Goal: Transaction & Acquisition: Obtain resource

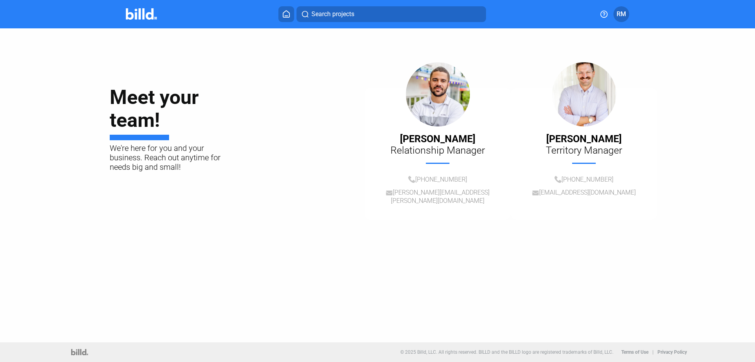
click at [369, 20] on button "Search projects" at bounding box center [392, 14] width 190 height 16
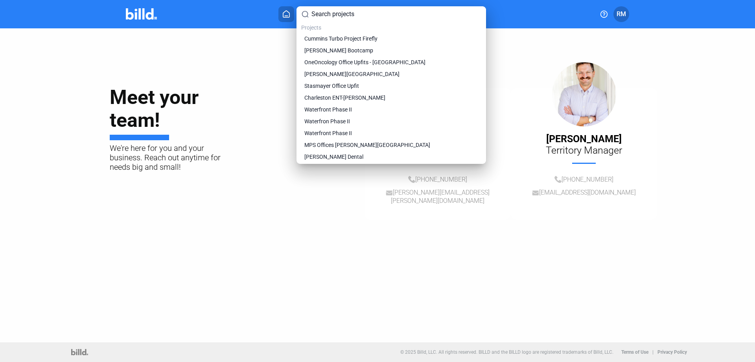
click at [260, 73] on div at bounding box center [377, 181] width 755 height 362
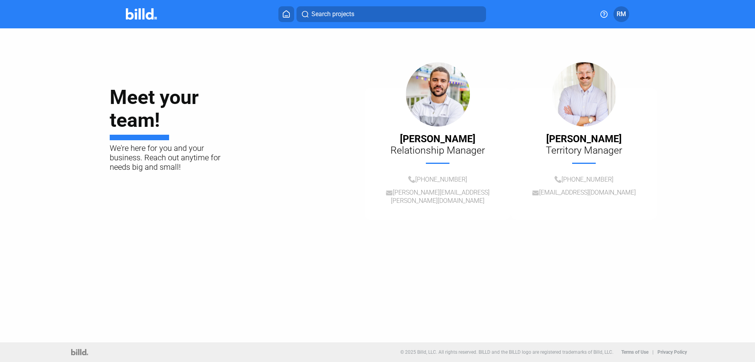
click at [290, 15] on icon at bounding box center [286, 14] width 6 height 7
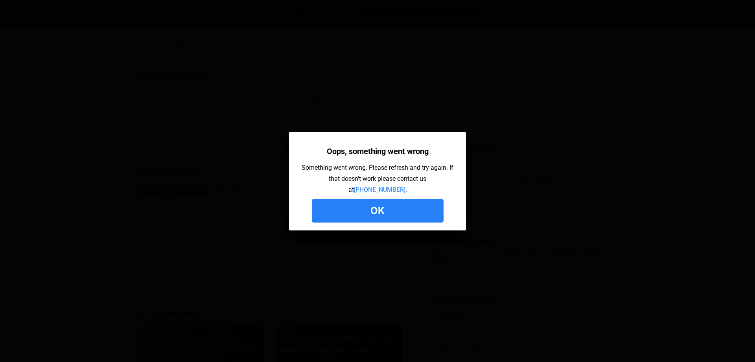
click at [402, 205] on button "Ok" at bounding box center [378, 211] width 132 height 24
click at [379, 212] on button "Ok" at bounding box center [378, 211] width 132 height 24
click at [382, 213] on button "Ok" at bounding box center [378, 211] width 132 height 24
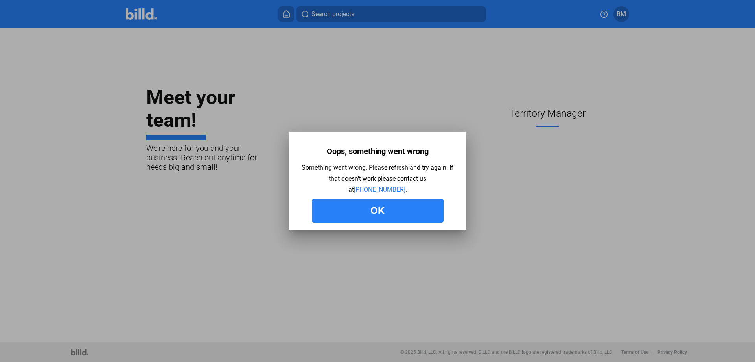
click at [381, 207] on button "Ok" at bounding box center [378, 211] width 132 height 24
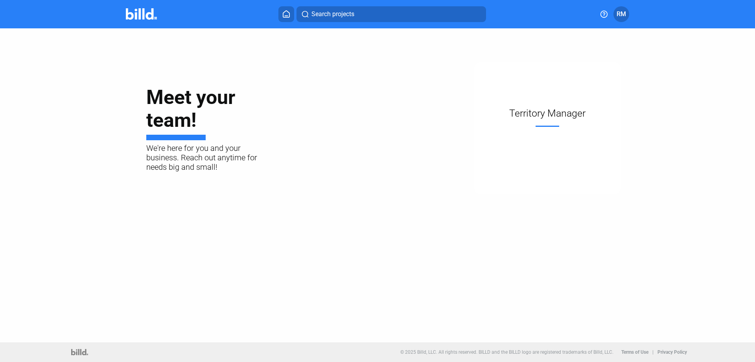
click at [622, 14] on span "RM" at bounding box center [621, 13] width 9 height 9
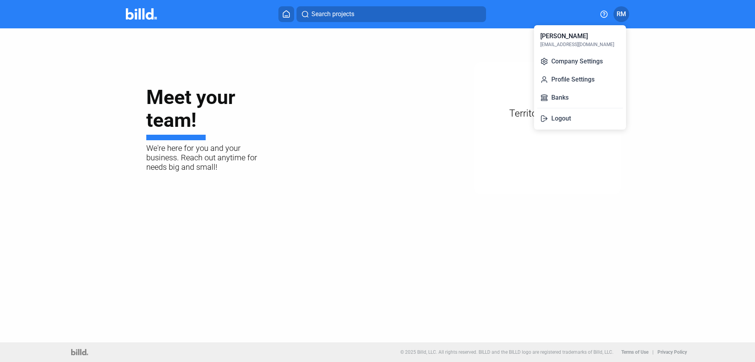
click at [570, 39] on div "[PERSON_NAME]" at bounding box center [565, 35] width 48 height 9
click at [302, 61] on div at bounding box center [377, 181] width 755 height 362
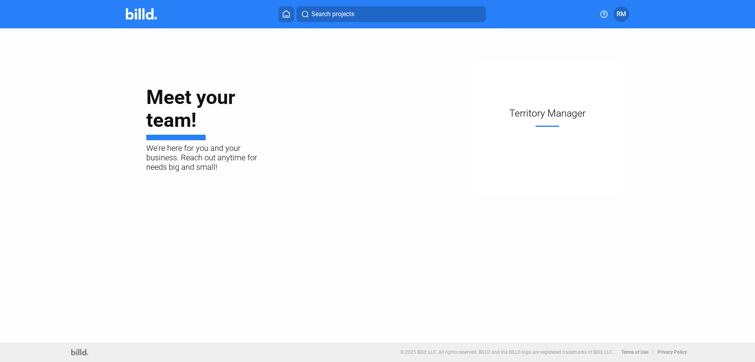
click at [618, 13] on span "RM" at bounding box center [621, 13] width 9 height 9
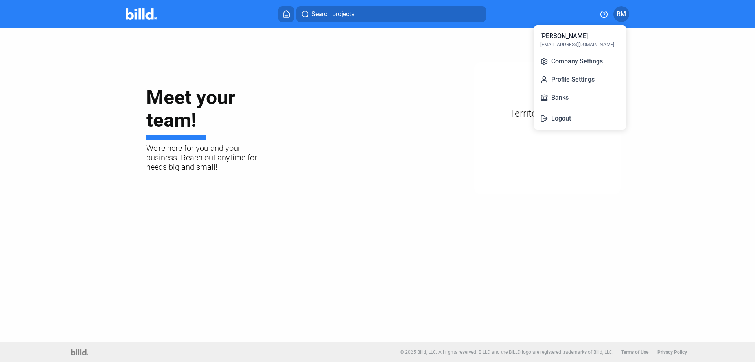
click at [561, 37] on div "[PERSON_NAME]" at bounding box center [565, 35] width 48 height 9
click at [565, 79] on button "Profile Settings" at bounding box center [580, 80] width 86 height 16
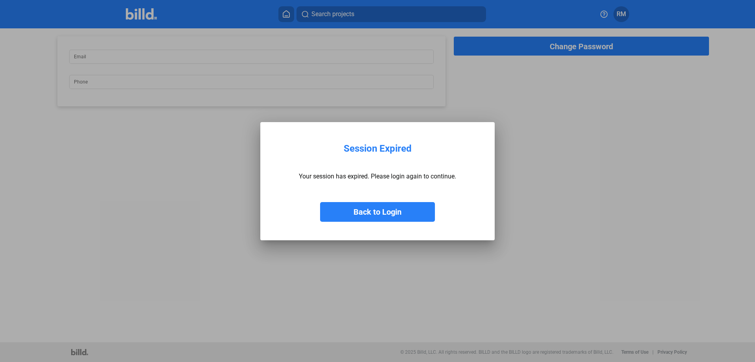
click at [384, 212] on button "Back to Login" at bounding box center [377, 212] width 115 height 20
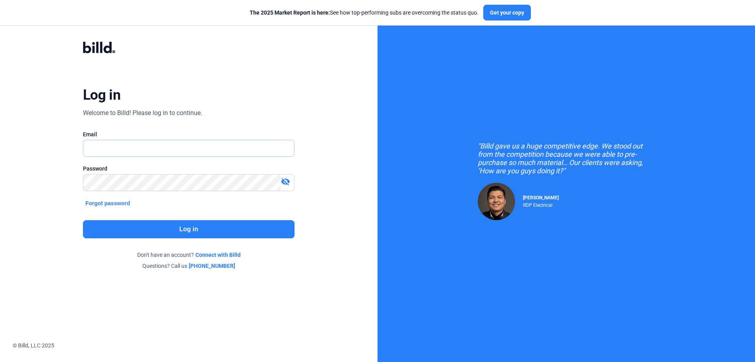
click at [142, 147] on input "text" at bounding box center [188, 148] width 211 height 16
type input "[EMAIL_ADDRESS][DOMAIN_NAME]"
click at [232, 229] on button "Log in" at bounding box center [189, 229] width 212 height 18
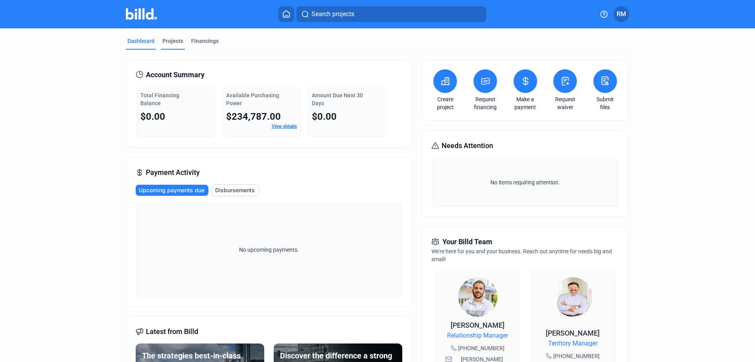
click at [174, 43] on div "Projects" at bounding box center [173, 41] width 21 height 8
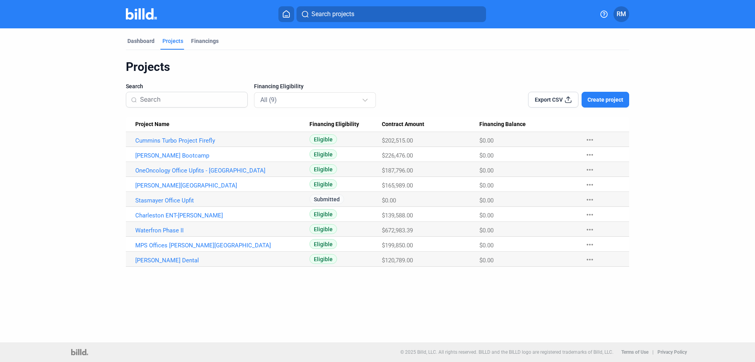
click at [599, 102] on span "Create project" at bounding box center [606, 100] width 36 height 8
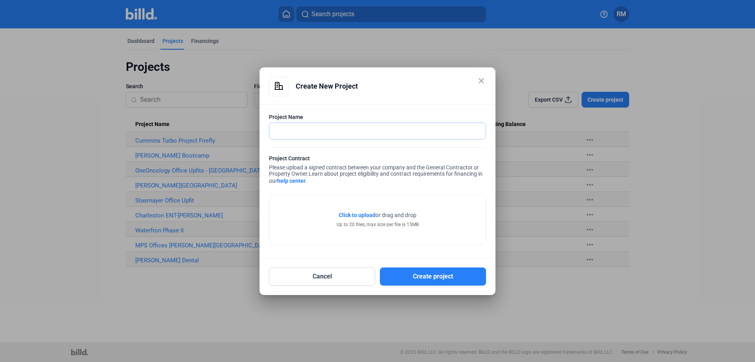
click at [313, 133] on input "text" at bounding box center [374, 131] width 208 height 16
type input "Fed Ex Freight Expansion"
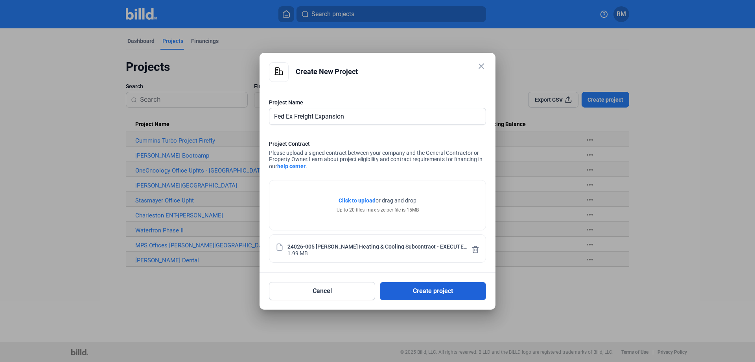
click at [427, 292] on button "Create project" at bounding box center [433, 291] width 106 height 18
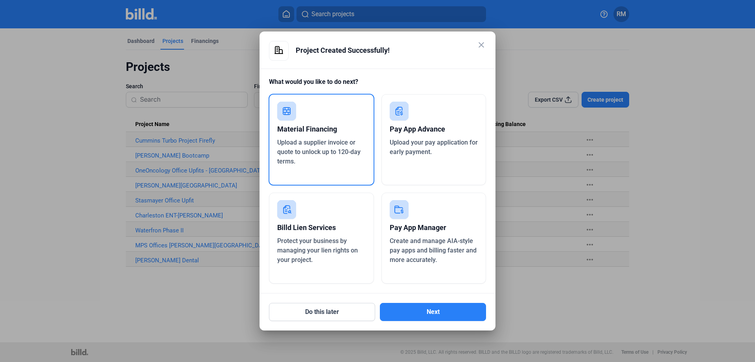
click at [403, 142] on span "Upload your pay application for early payment." at bounding box center [434, 147] width 88 height 17
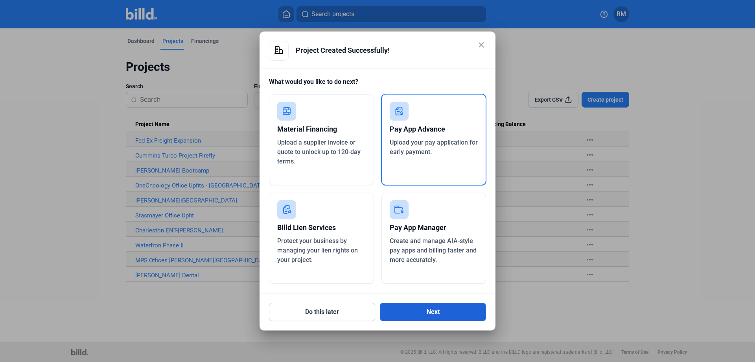
click at [445, 311] on button "Next" at bounding box center [433, 312] width 106 height 18
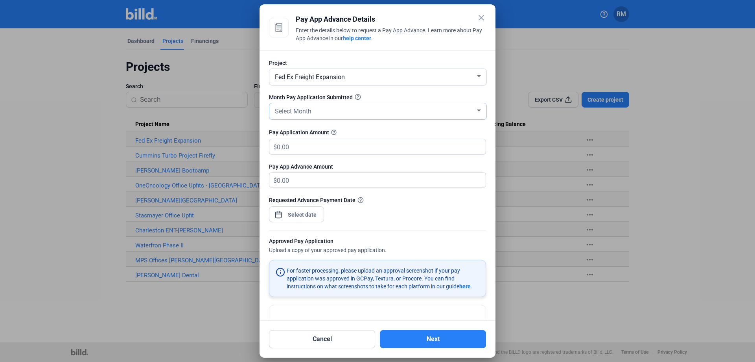
click at [311, 110] on span "Select Month" at bounding box center [293, 110] width 37 height 7
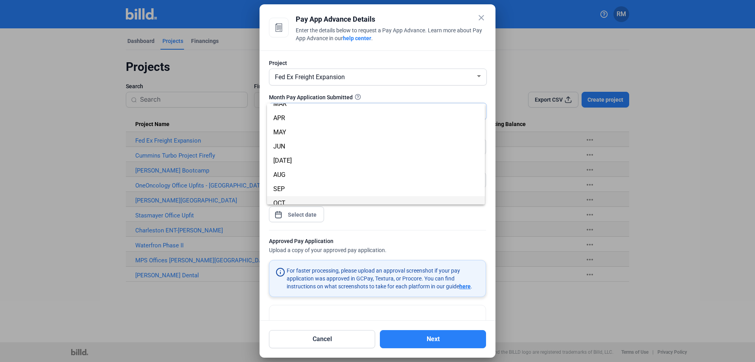
scroll to position [69, 0]
click at [277, 154] on span "SEP" at bounding box center [278, 154] width 11 height 7
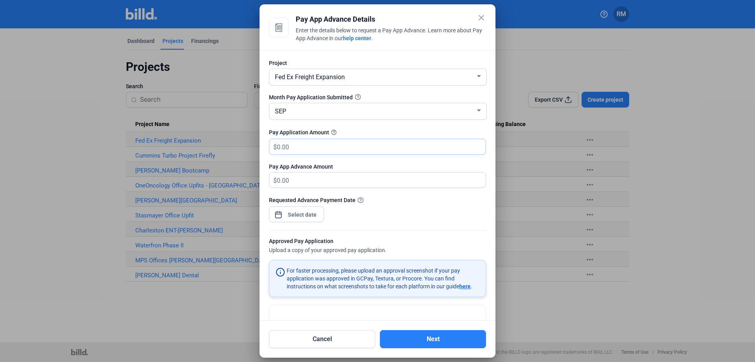
click at [296, 150] on input "text" at bounding box center [377, 146] width 200 height 15
type input "1"
type input "1.00"
type input "13"
type input "13.00"
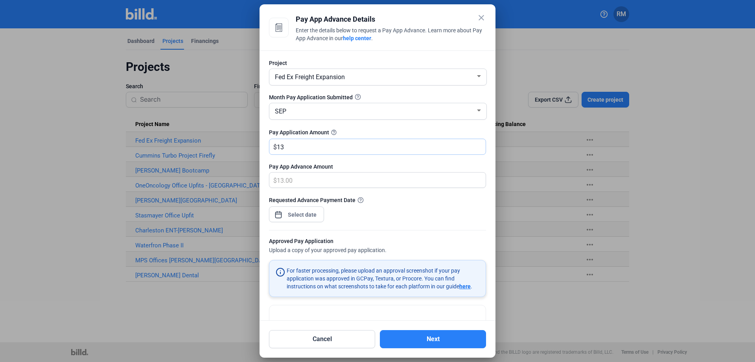
type input "135"
type input "135.00"
type input "1350"
type input "1,350.00"
type input "1,3500"
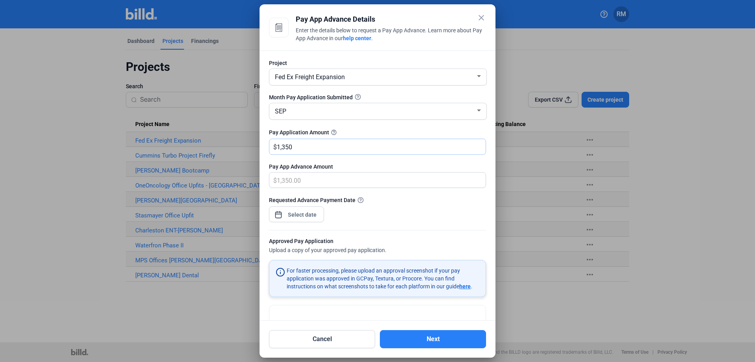
type input "13,500.00"
type input "13,5000"
type input "135,000.00"
type input "135,000"
click at [308, 215] on div "close Pay App Advance Details Enter the details below to request a Pay App Adva…" at bounding box center [377, 181] width 755 height 362
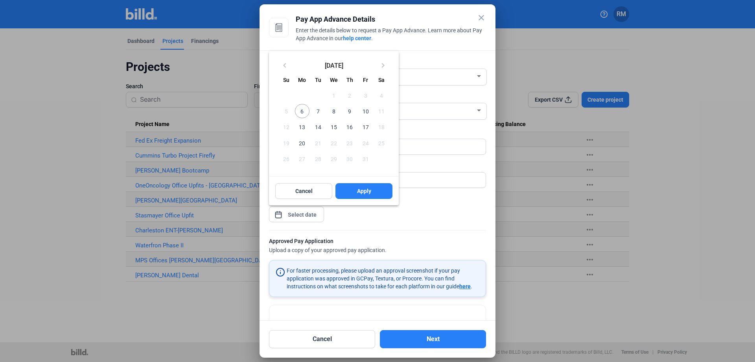
click at [305, 114] on span "6" at bounding box center [302, 111] width 14 height 14
click at [370, 192] on span "Apply" at bounding box center [364, 191] width 14 height 8
type input "[DATE]"
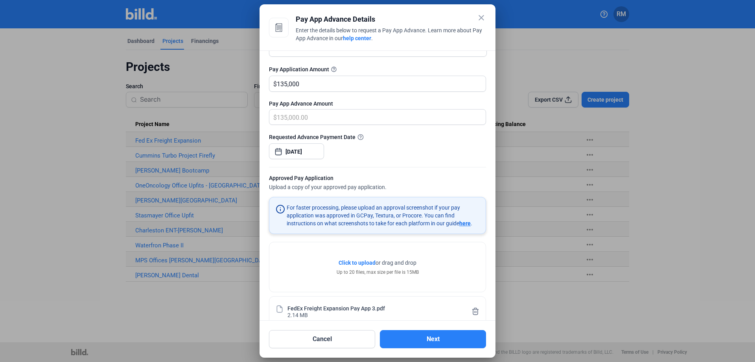
scroll to position [38, 0]
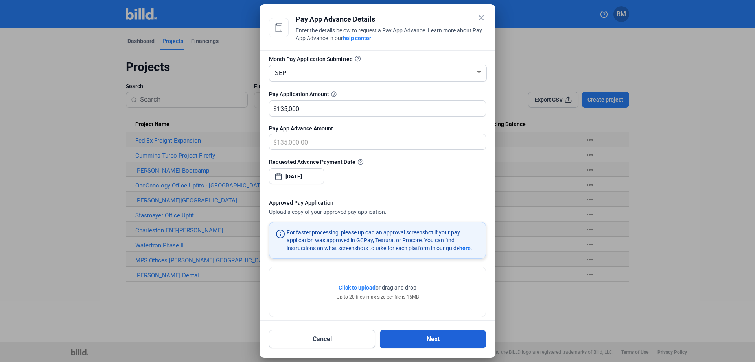
click at [430, 339] on button "Next" at bounding box center [433, 339] width 106 height 18
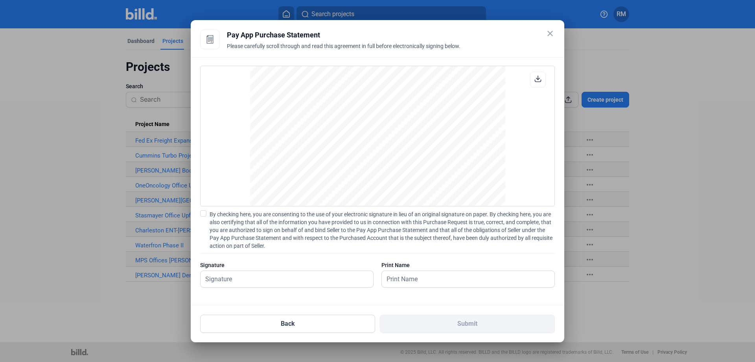
scroll to position [1414, 0]
click at [242, 276] on input "text" at bounding box center [287, 279] width 173 height 16
type input "[PERSON_NAME]"
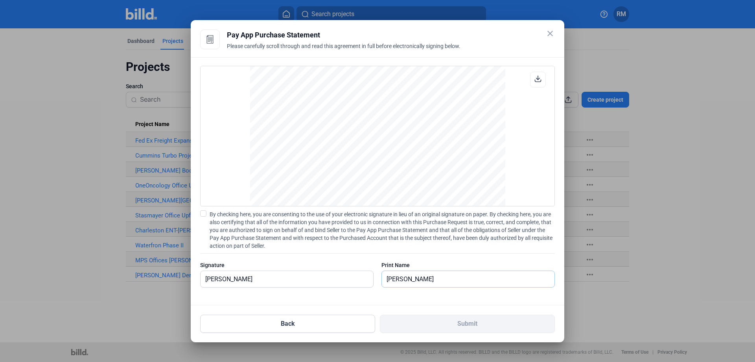
click at [492, 275] on input "[PERSON_NAME]" at bounding box center [468, 279] width 173 height 16
click at [441, 291] on div at bounding box center [469, 291] width 174 height 8
click at [281, 279] on input "[PERSON_NAME]" at bounding box center [283, 279] width 164 height 16
drag, startPoint x: 281, startPoint y: 279, endPoint x: 148, endPoint y: 277, distance: 133.4
click at [148, 277] on div "close Pay App Advance Details Enter the details below to request a Pay App Adva…" at bounding box center [377, 181] width 755 height 362
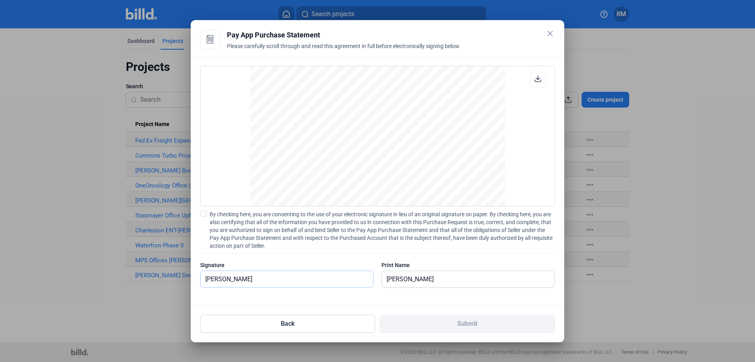
type input "[PERSON_NAME]"
click at [342, 241] on span "By checking here, you are consenting to the use of your electronic signature in…" at bounding box center [382, 229] width 345 height 39
click at [0, 0] on input "By checking here, you are consenting to the use of your electronic signature in…" at bounding box center [0, 0] width 0 height 0
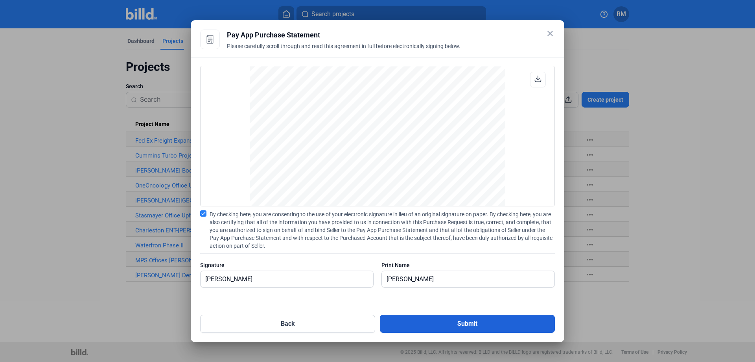
click at [443, 323] on button "Submit" at bounding box center [467, 323] width 175 height 18
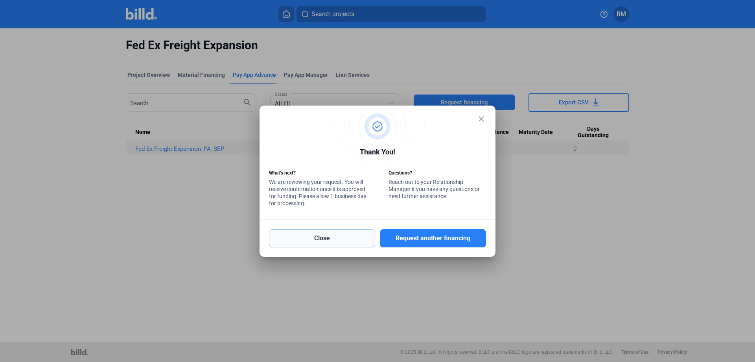
click at [355, 242] on button "Close" at bounding box center [322, 238] width 106 height 18
